Goal: Information Seeking & Learning: Learn about a topic

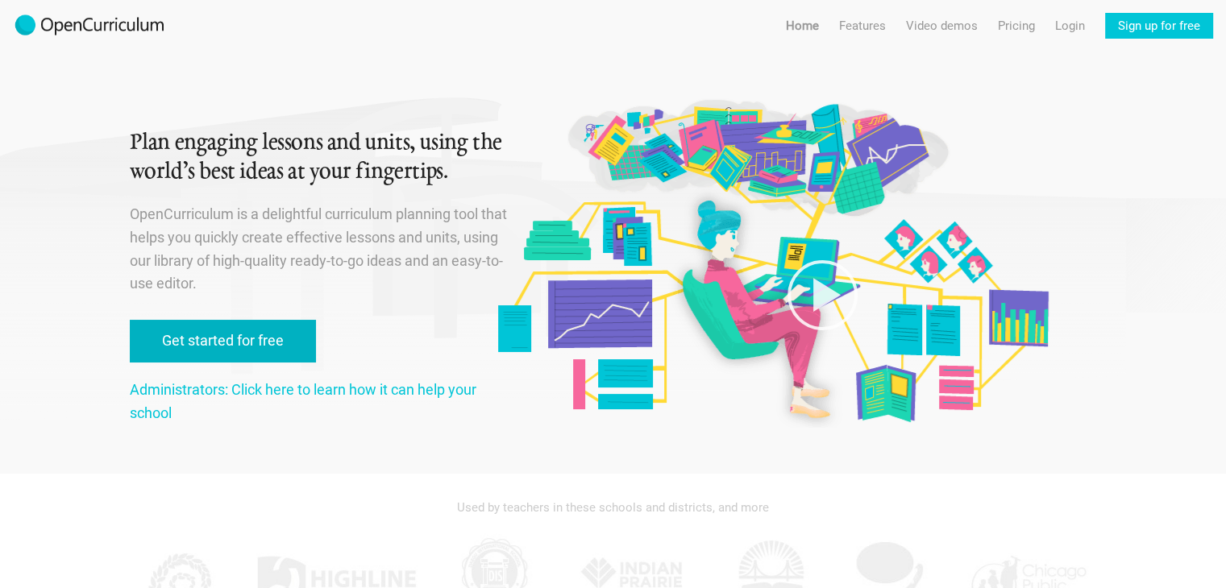
click at [244, 343] on link "Get started for free" at bounding box center [223, 341] width 186 height 43
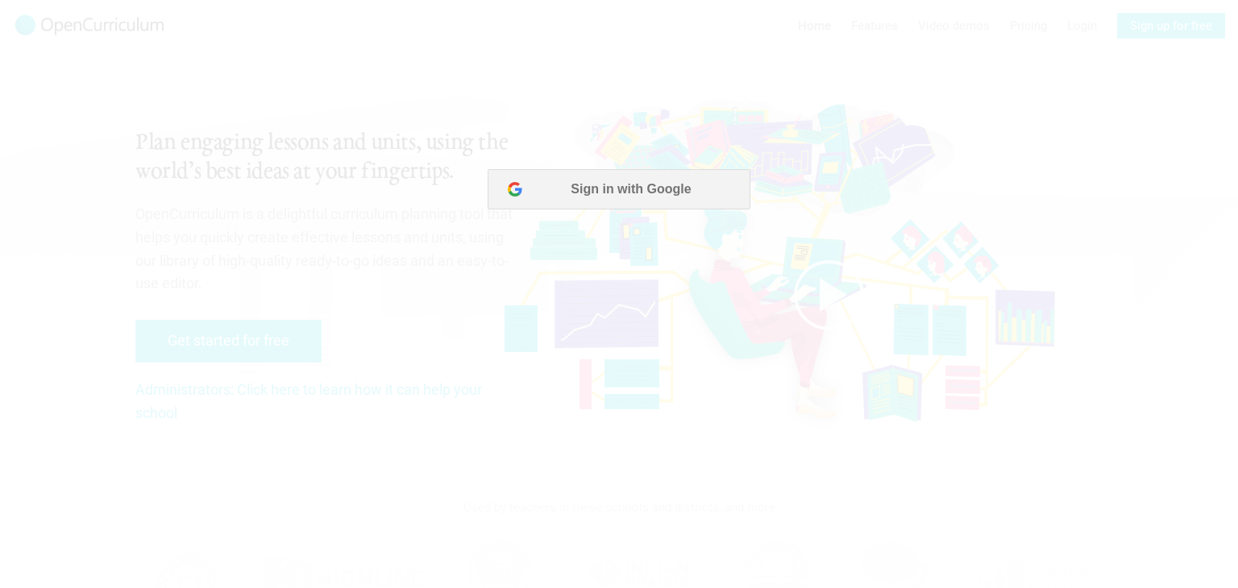
click at [384, 471] on div at bounding box center [619, 294] width 1238 height 588
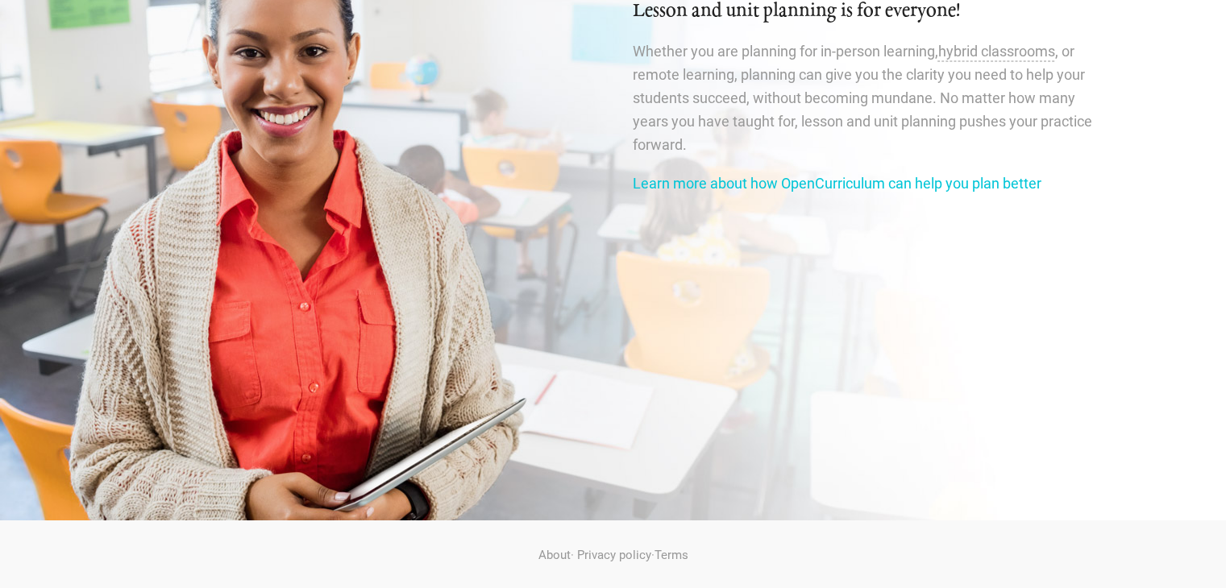
scroll to position [2688, 0]
click at [1002, 192] on link "Learn more about how OpenCurriculum can help you plan better" at bounding box center [837, 183] width 409 height 17
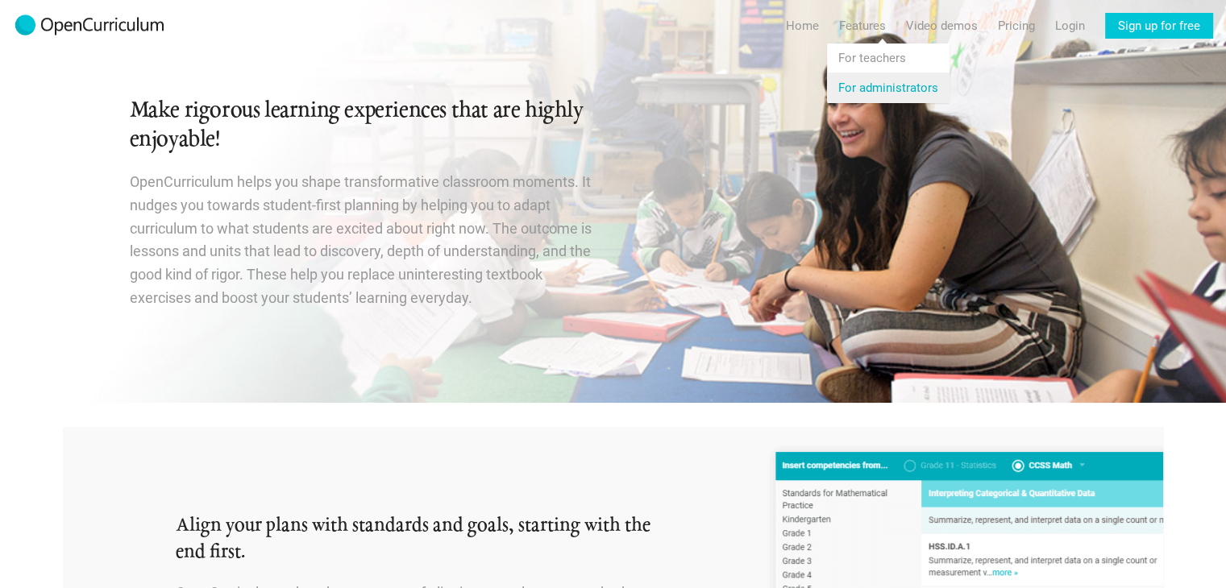
click at [848, 86] on link "Features For administrators" at bounding box center [888, 87] width 123 height 29
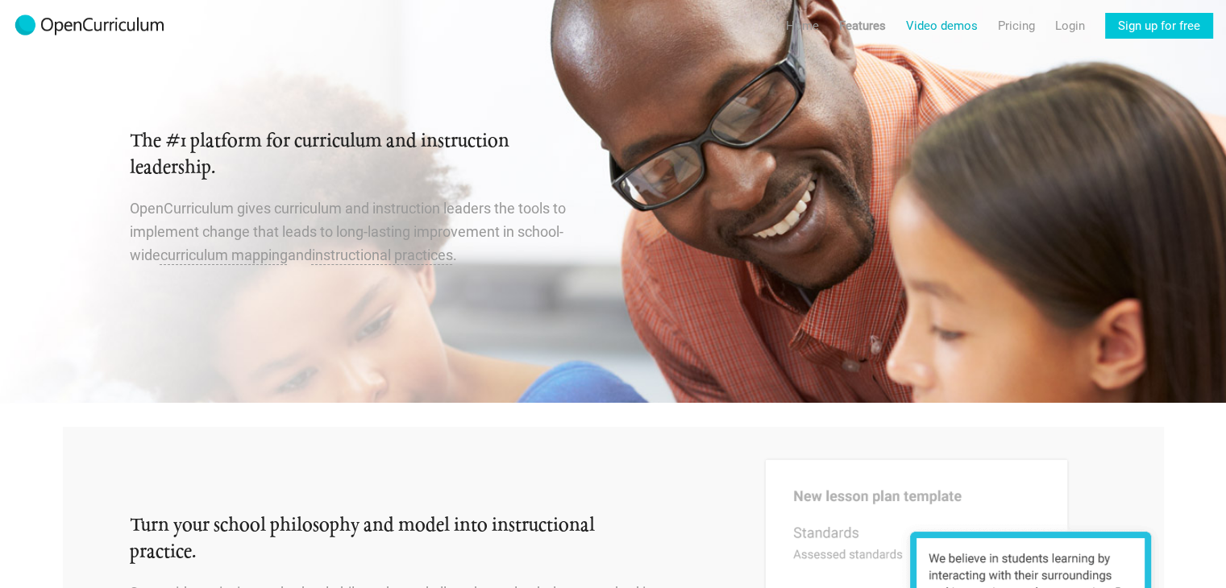
click at [922, 19] on link "Video demos" at bounding box center [942, 26] width 72 height 26
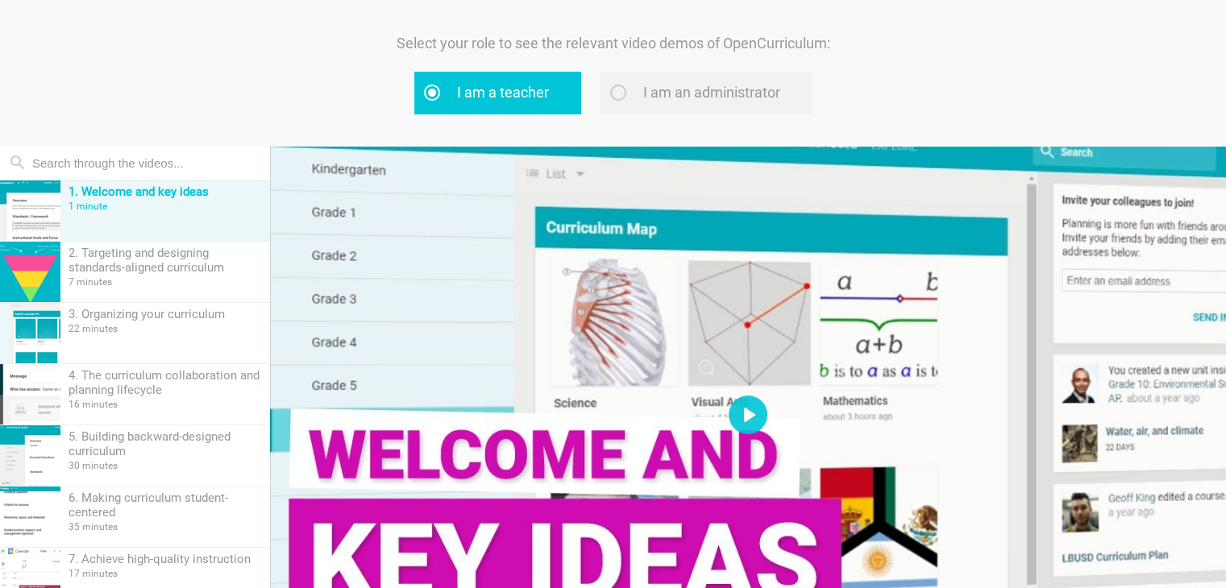
scroll to position [81, 0]
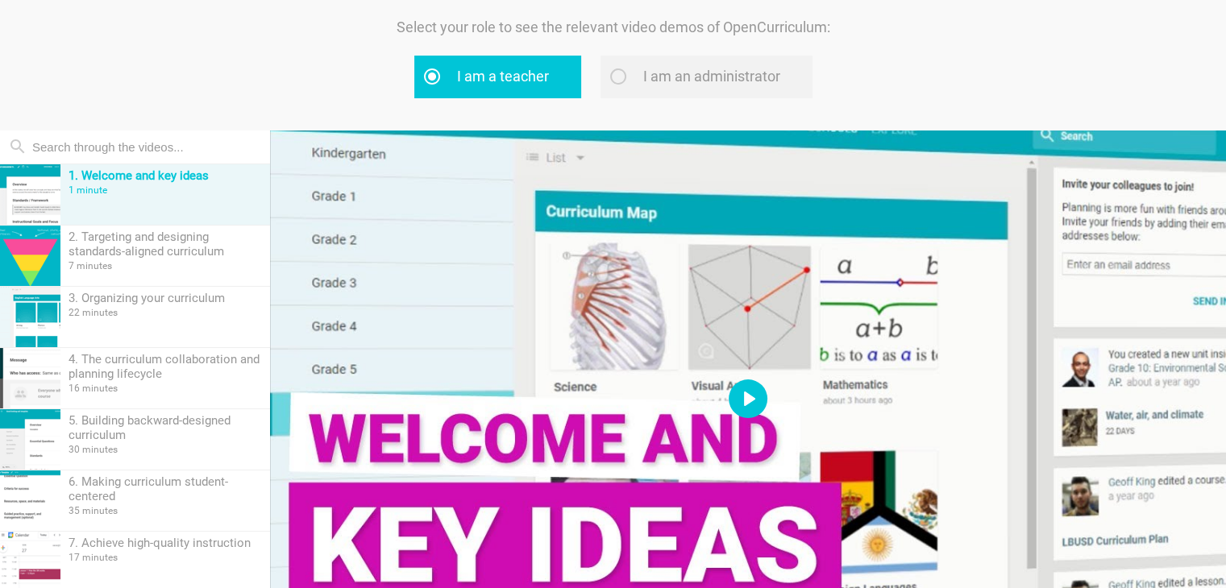
click at [751, 407] on button "Play" at bounding box center [748, 399] width 39 height 39
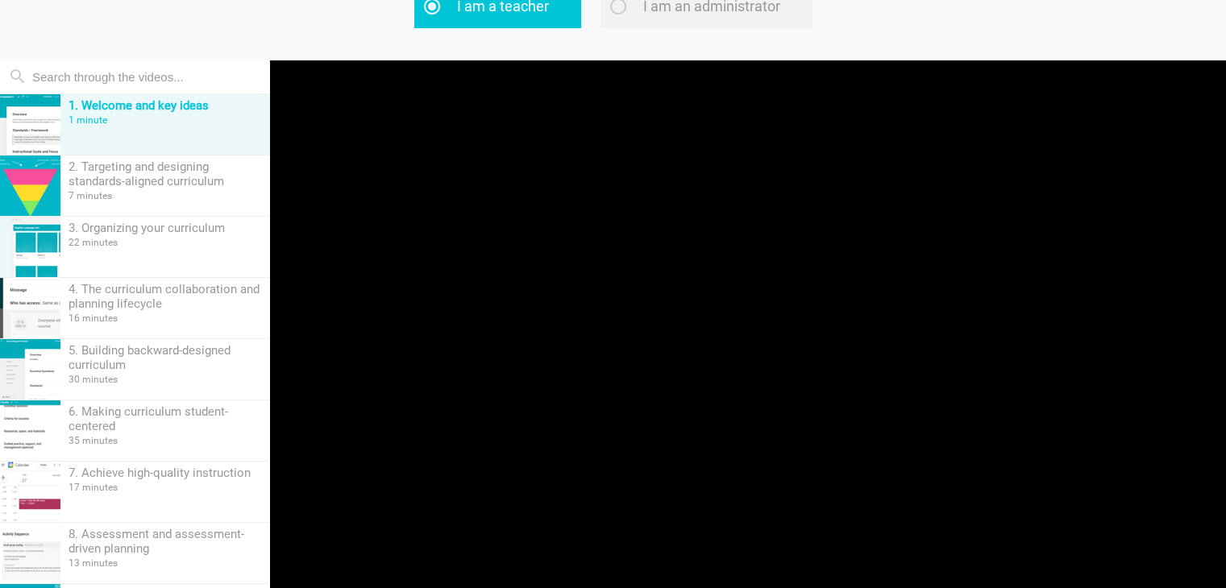
scroll to position [155, 0]
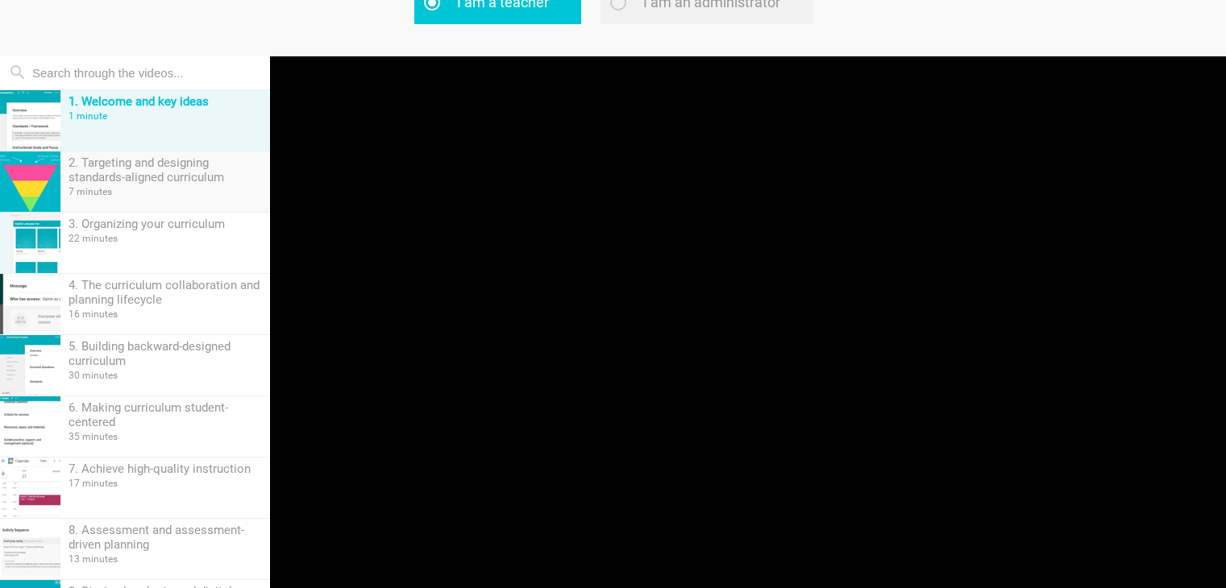
type input "17.31"
click at [191, 191] on div "7 minutes" at bounding box center [165, 191] width 193 height 11
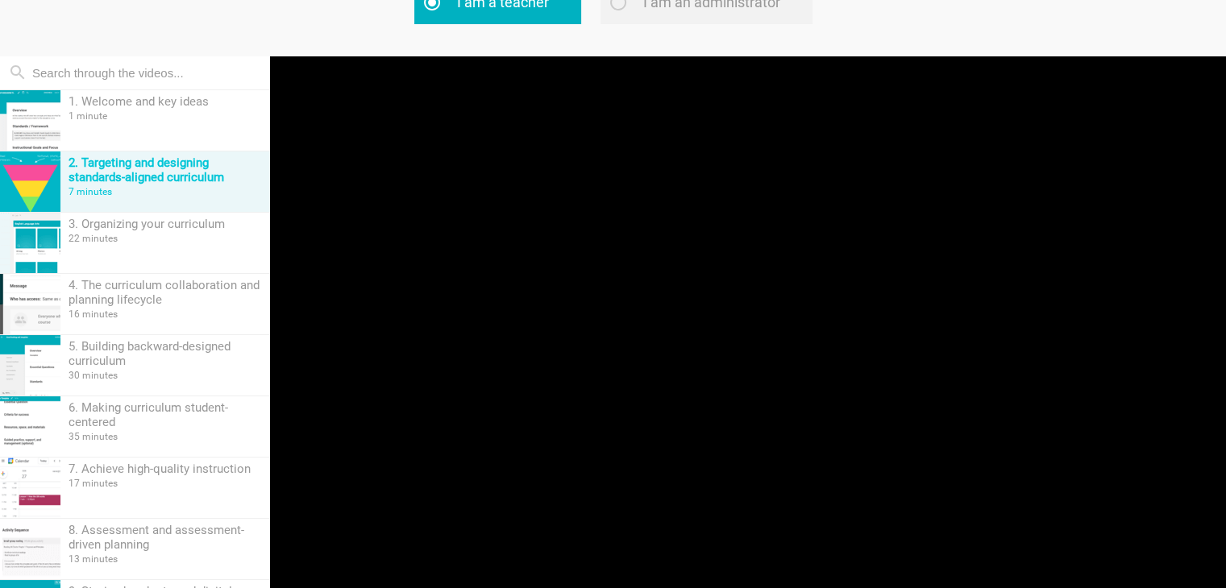
type input "1.8"
